Goal: Information Seeking & Learning: Learn about a topic

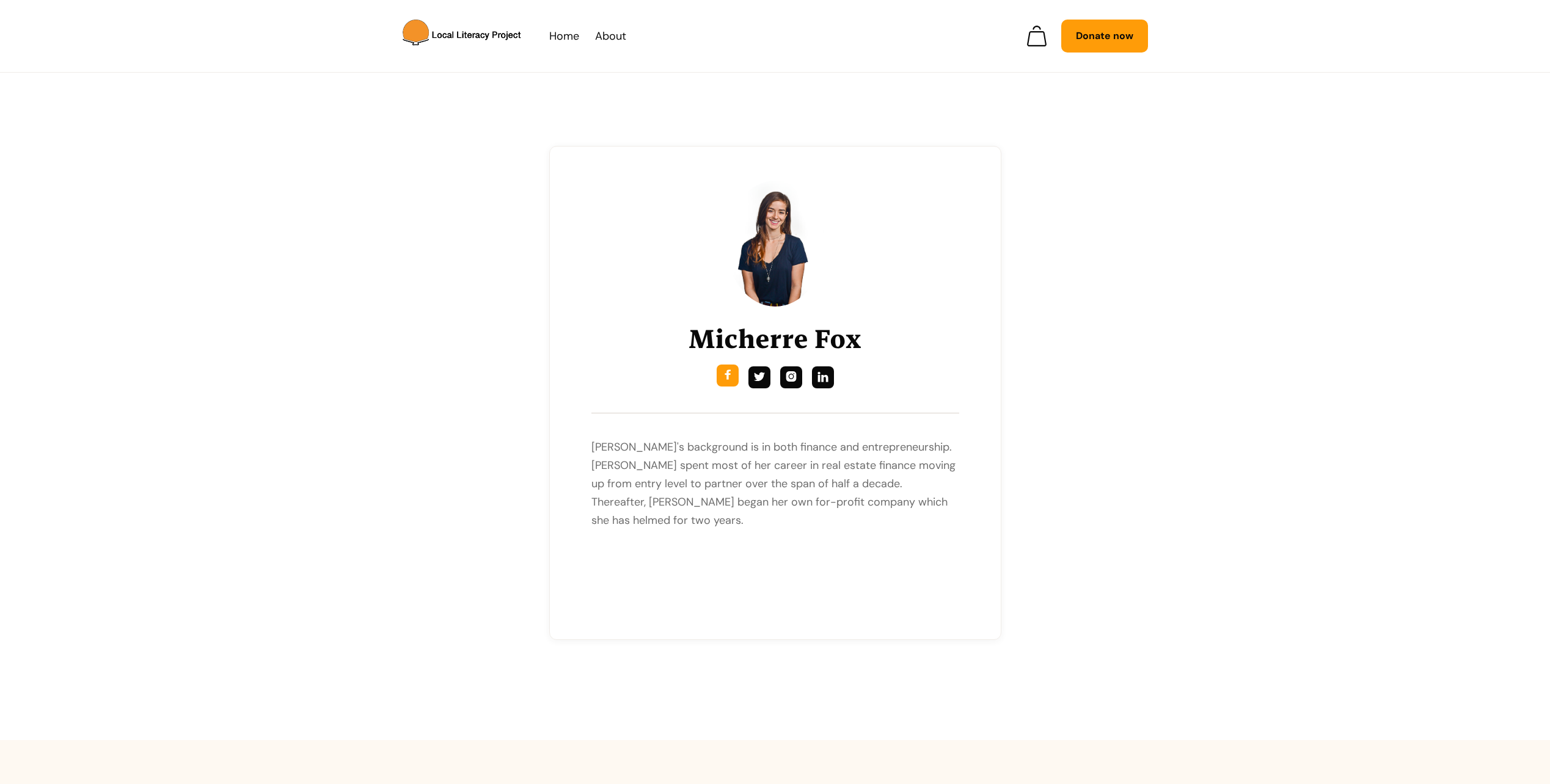
click at [727, 378] on div "" at bounding box center [728, 375] width 11 height 12
click at [754, 375] on link "" at bounding box center [759, 375] width 22 height 22
click at [798, 380] on link "" at bounding box center [791, 375] width 22 height 22
click at [734, 384] on link "" at bounding box center [727, 375] width 22 height 22
drag, startPoint x: 842, startPoint y: 336, endPoint x: 688, endPoint y: 333, distance: 154.0
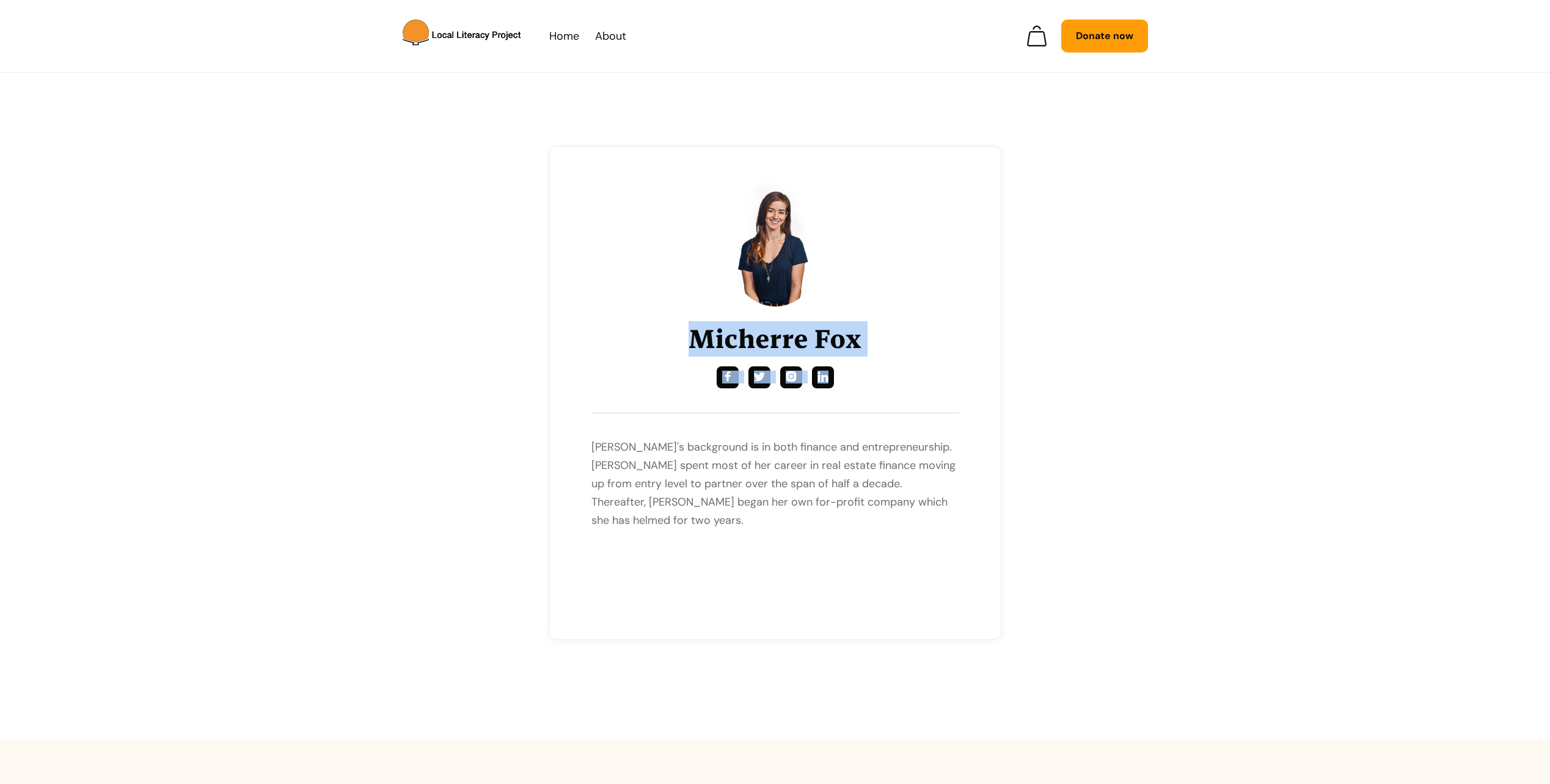
click at [688, 333] on div "[PERSON_NAME]     [PERSON_NAME]'s background is in both finance and entrepr…" at bounding box center [775, 391] width 368 height 420
drag, startPoint x: 688, startPoint y: 333, endPoint x: 434, endPoint y: 338, distance: 254.0
click at [434, 338] on div "[PERSON_NAME]     [PERSON_NAME]'s background is in both finance and entrepr…" at bounding box center [775, 393] width 775 height 494
drag, startPoint x: 684, startPoint y: 337, endPoint x: 877, endPoint y: 332, distance: 193.1
click at [877, 332] on div "[PERSON_NAME]     [PERSON_NAME]'s background is in both finance and entrepr…" at bounding box center [775, 391] width 368 height 420
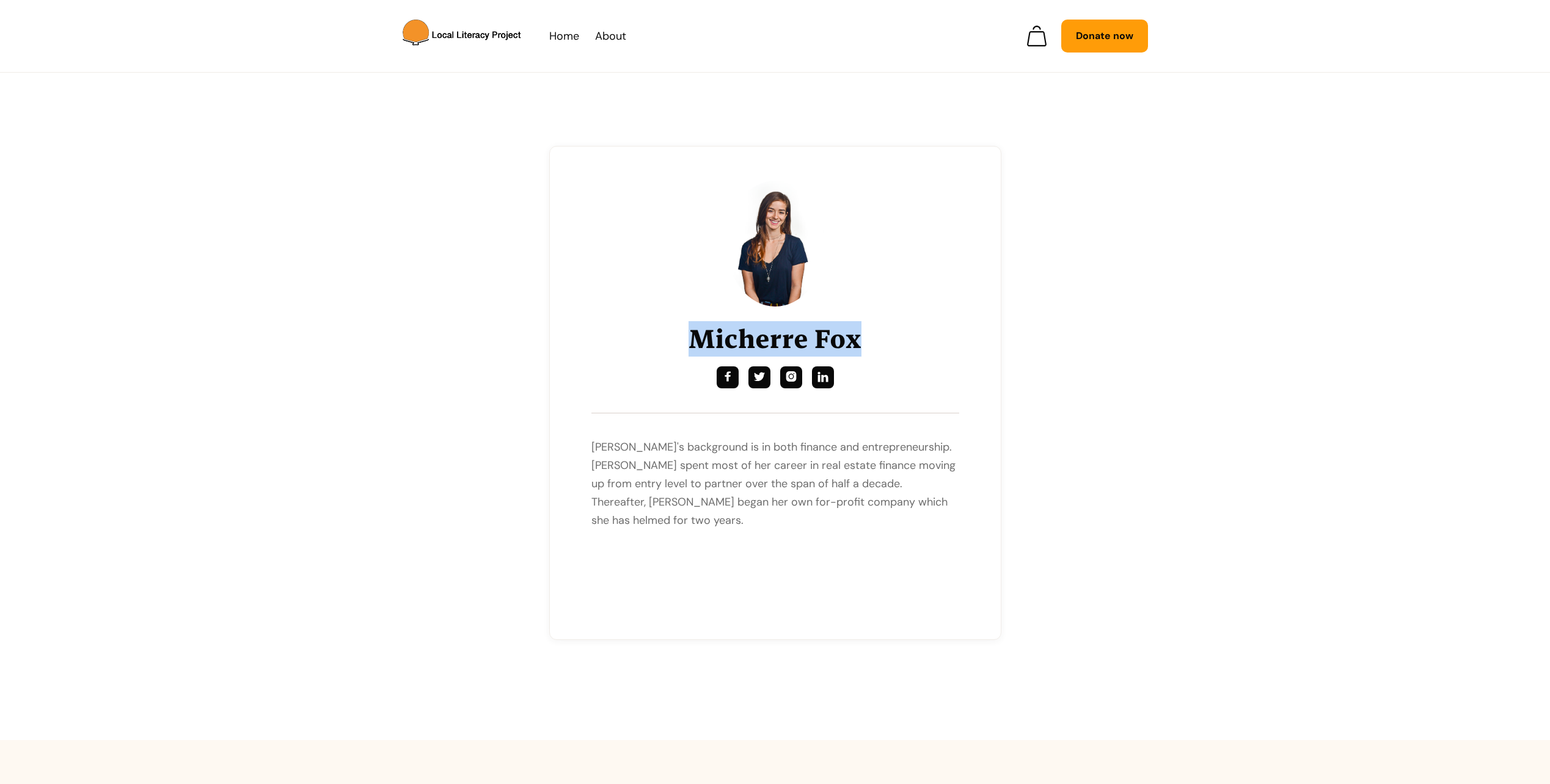
copy h1 "Micherre Fox"
click at [775, 245] on img at bounding box center [775, 244] width 97 height 126
drag, startPoint x: 882, startPoint y: 340, endPoint x: 701, endPoint y: 340, distance: 181.0
click at [701, 340] on div "[PERSON_NAME]     [PERSON_NAME]'s background is in both finance and entrepr…" at bounding box center [775, 391] width 368 height 420
copy div "Micherre Fox    "
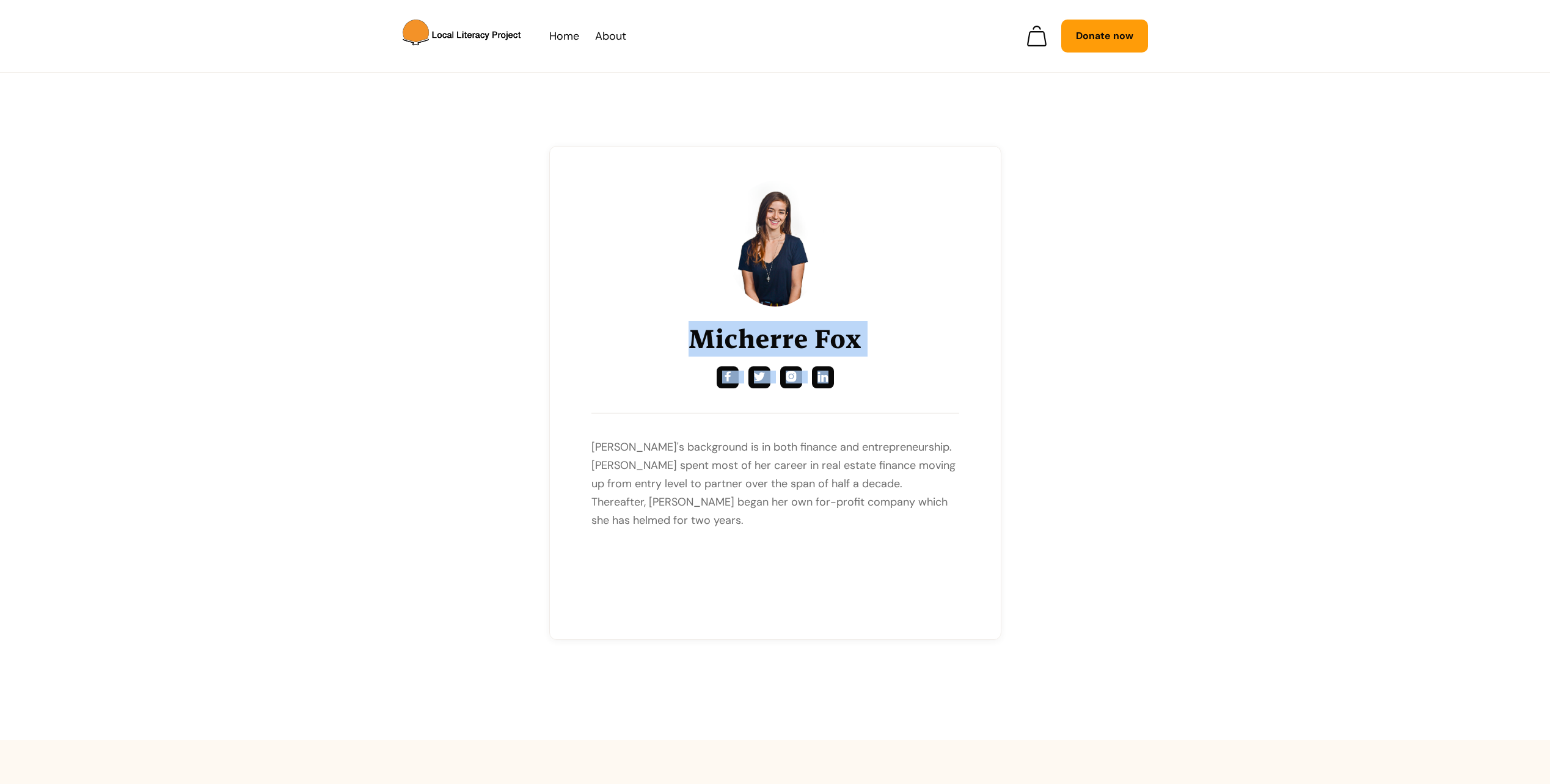
drag, startPoint x: 500, startPoint y: 299, endPoint x: 428, endPoint y: 349, distance: 87.7
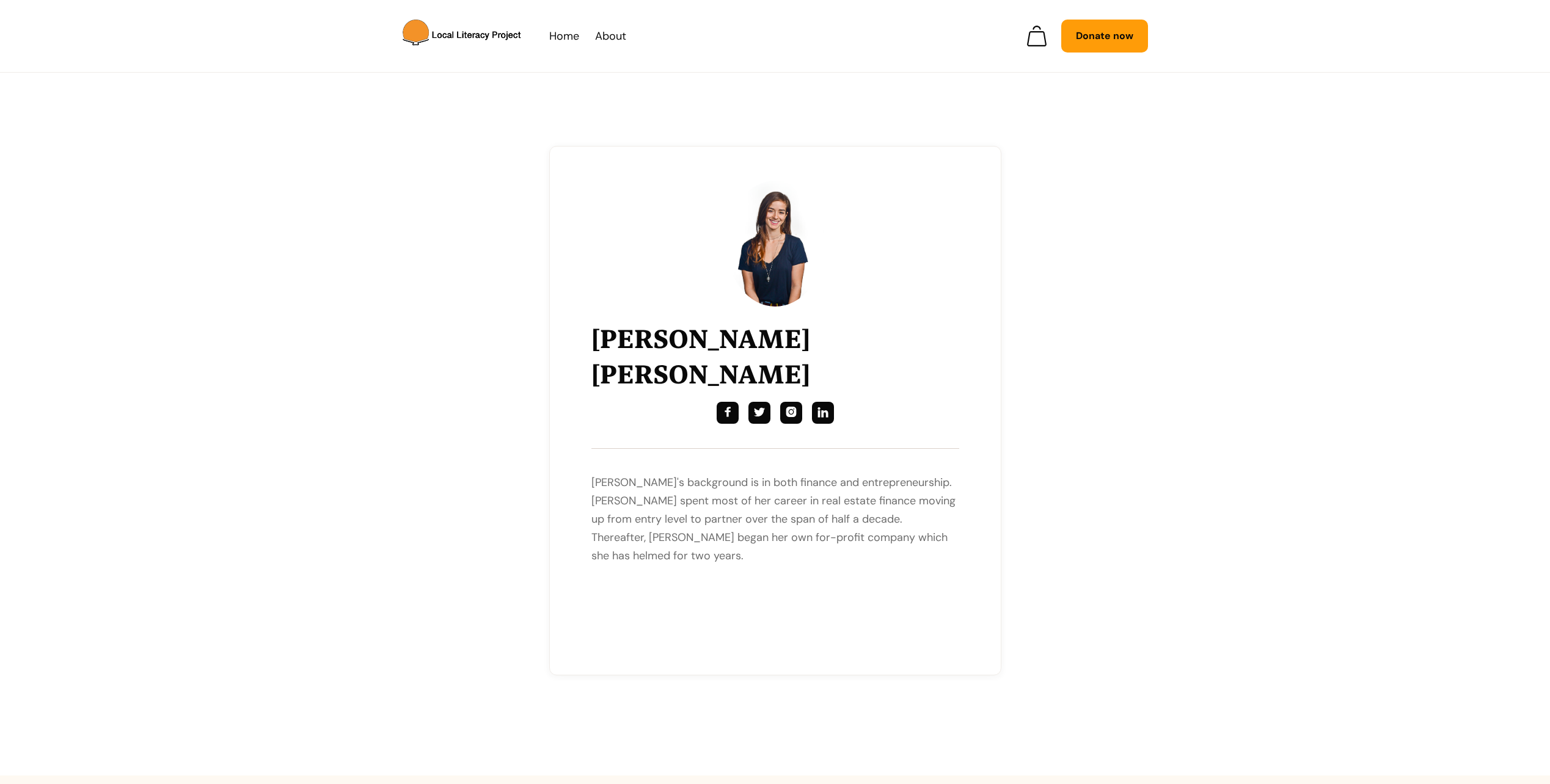
click at [489, 447] on div "[PERSON_NAME] [PERSON_NAME]     [PERSON_NAME]'s background is in both finan…" at bounding box center [775, 410] width 775 height 529
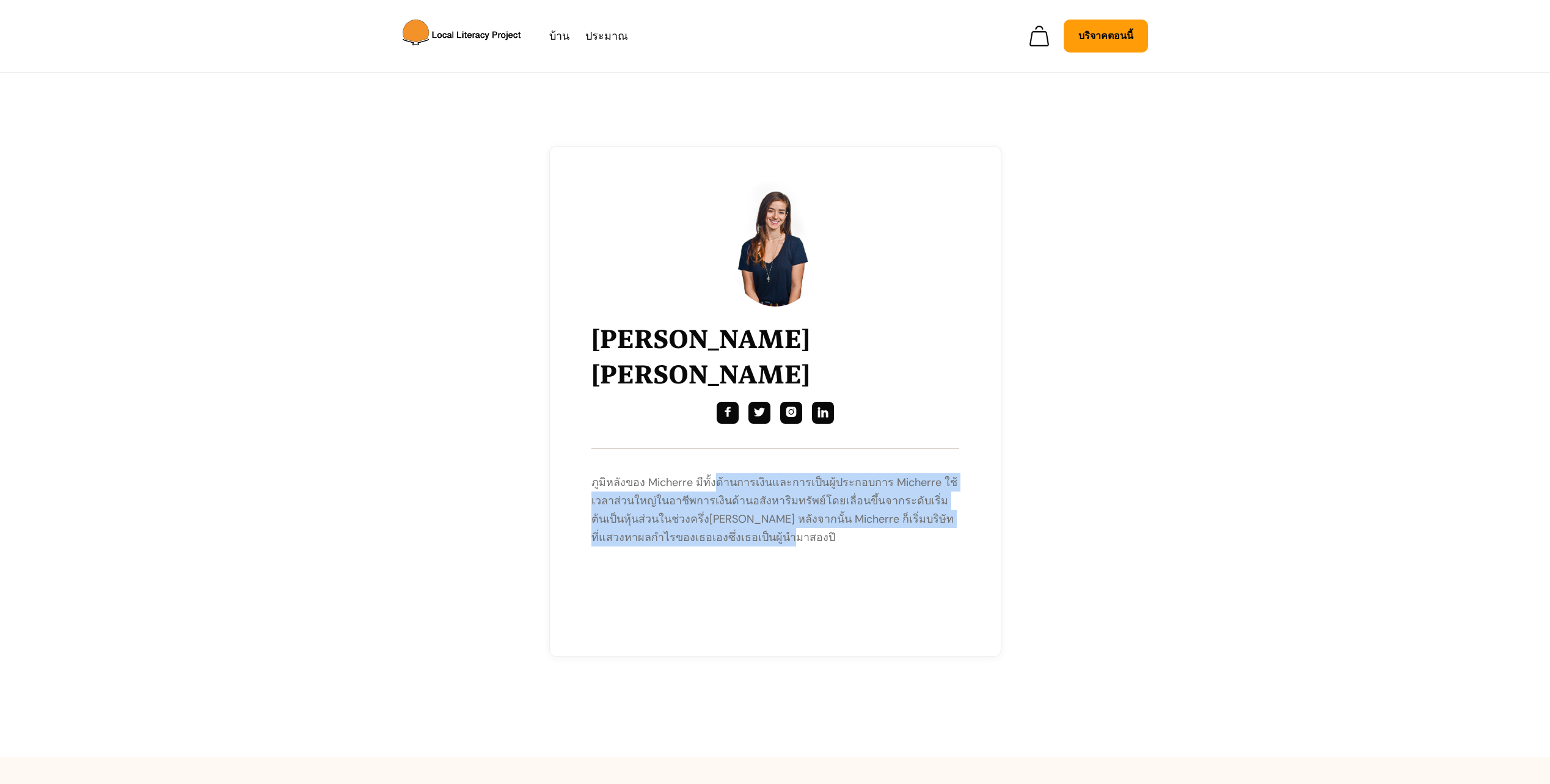
drag, startPoint x: 718, startPoint y: 452, endPoint x: 785, endPoint y: 494, distance: 79.1
click at [785, 494] on p "ภูมิหลังของ Micherre มีทั้งด้านการเงินและการเป็นผู้ประกอบการ Micherre ใช้เวลาส่…" at bounding box center [775, 509] width 368 height 73
drag, startPoint x: 785, startPoint y: 494, endPoint x: 723, endPoint y: 544, distance: 79.6
click at [723, 543] on div "[PERSON_NAME] [PERSON_NAME]     ภูมิหลังของ Micherre มีทั้งด้านการเงินและกา…" at bounding box center [775, 400] width 368 height 437
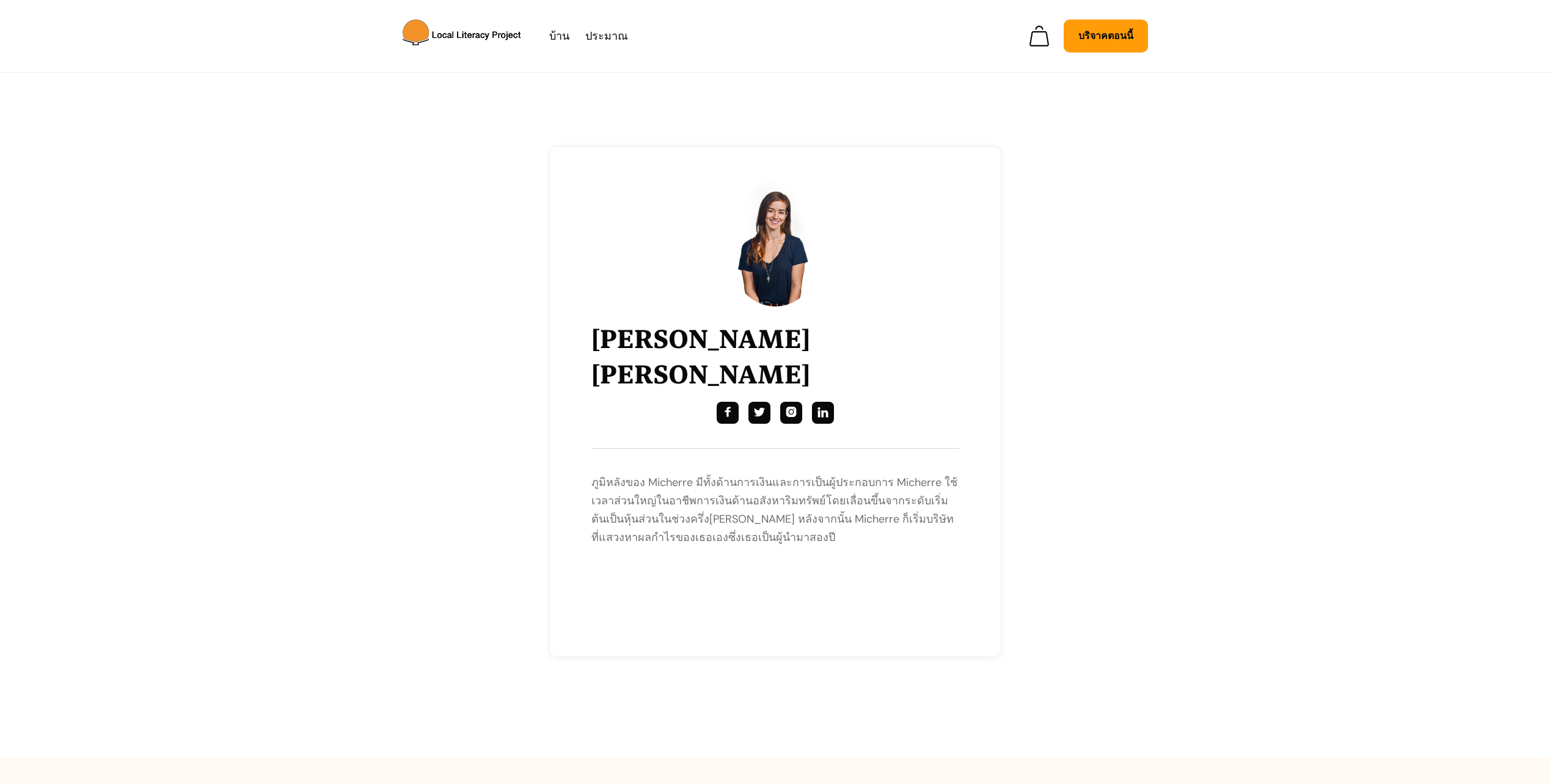
click at [453, 441] on div "[PERSON_NAME] [PERSON_NAME]     ภูมิหลังของ Micherre มีทั้งด้านการเงินและกา…" at bounding box center [775, 402] width 775 height 511
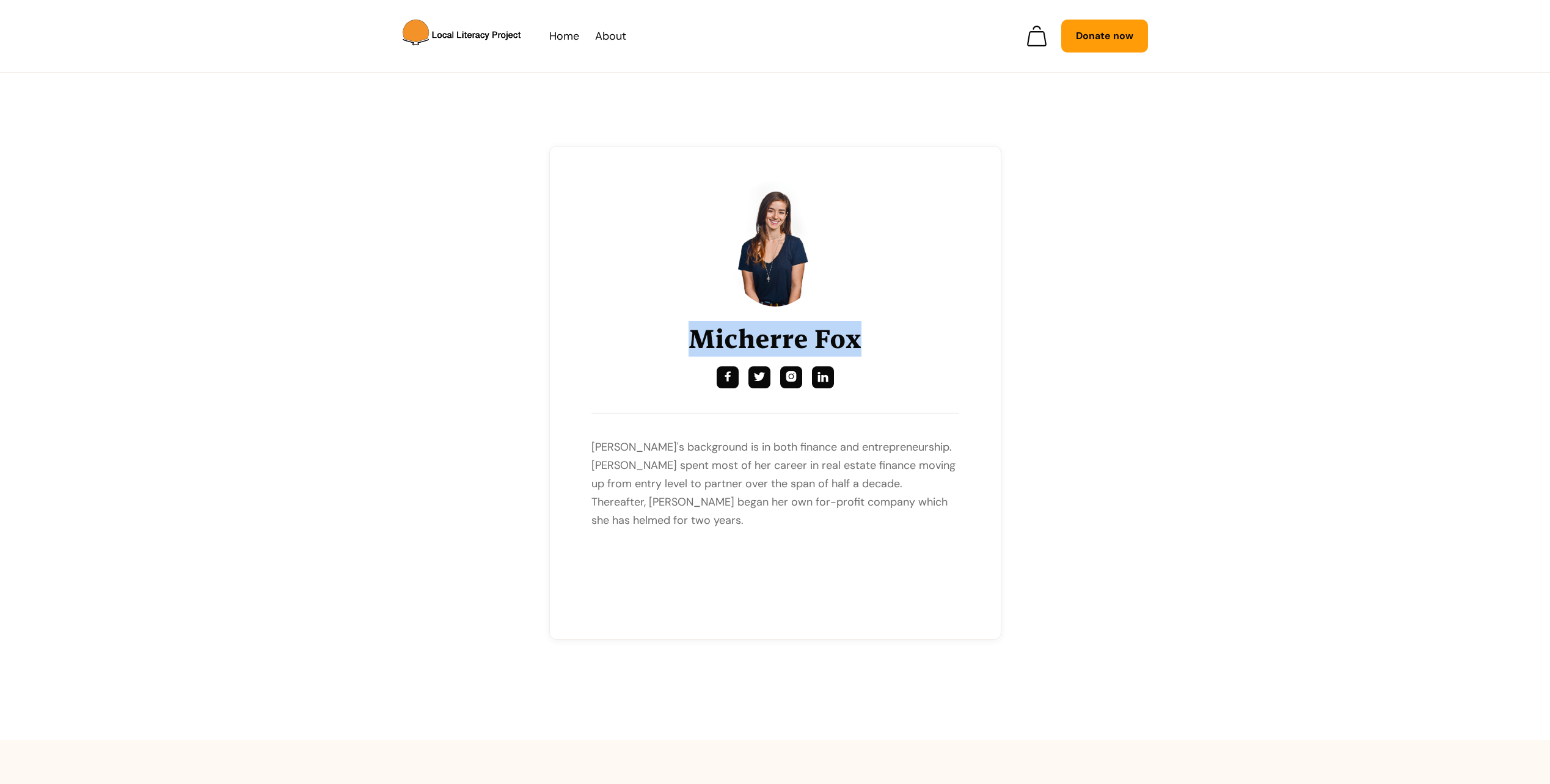
drag, startPoint x: 859, startPoint y: 338, endPoint x: 696, endPoint y: 340, distance: 163.0
click at [696, 340] on div "[PERSON_NAME]     [PERSON_NAME]'s background is in both finance and entrepr…" at bounding box center [775, 391] width 368 height 420
copy h1 "Micherre Fox"
